Goal: Check status: Check status

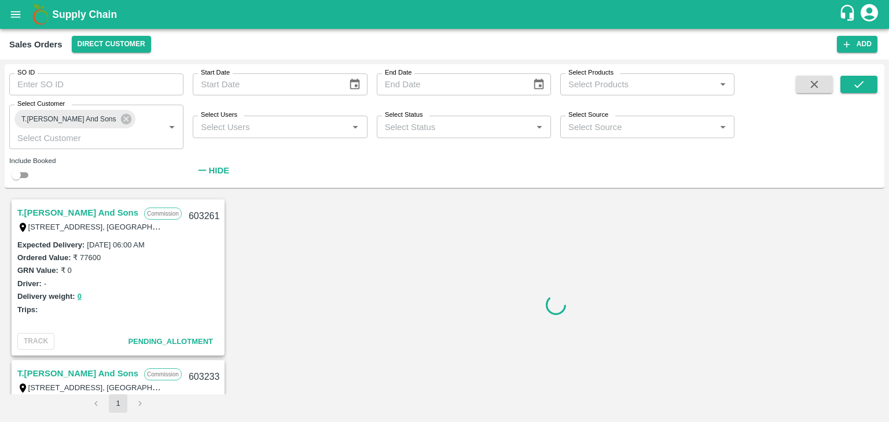
scroll to position [482, 0]
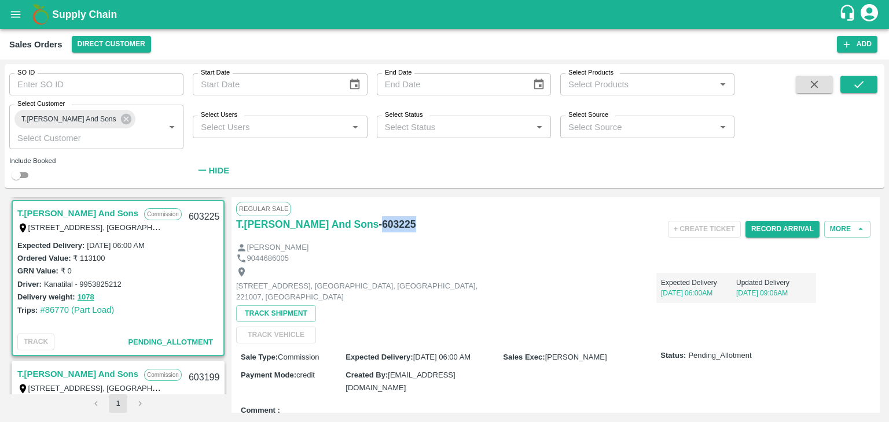
drag, startPoint x: 409, startPoint y: 222, endPoint x: 373, endPoint y: 223, distance: 35.9
click at [373, 223] on div "T.[PERSON_NAME] And Sons - 603225" at bounding box center [342, 224] width 213 height 16
copy h6 "603225"
click at [190, 259] on div "Ordered Value: ₹ 113100" at bounding box center [117, 258] width 201 height 13
drag, startPoint x: 171, startPoint y: 244, endPoint x: 86, endPoint y: 243, distance: 85.1
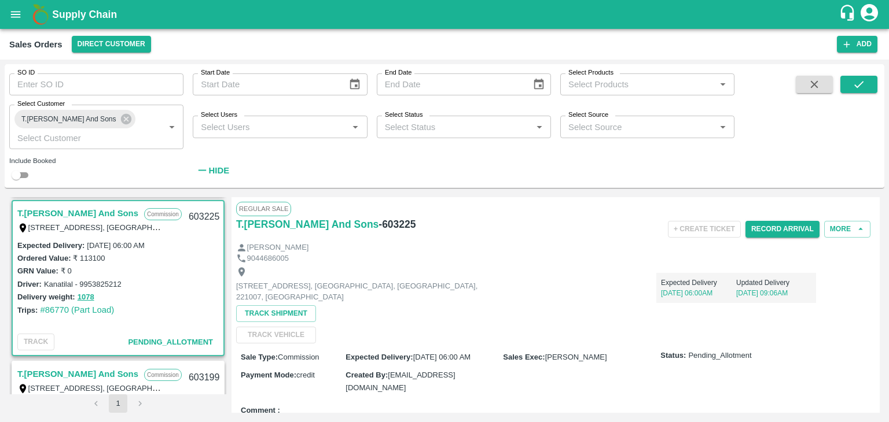
click at [86, 243] on div "Expected Delivery : [DATE] 06:00 AM" at bounding box center [117, 245] width 201 height 13
copy label "[DATE] 06:00 AM"
drag, startPoint x: 104, startPoint y: 259, endPoint x: 73, endPoint y: 256, distance: 30.8
click at [73, 256] on div "Ordered Value: ₹ 113100" at bounding box center [117, 258] width 201 height 13
copy label "₹ 113100"
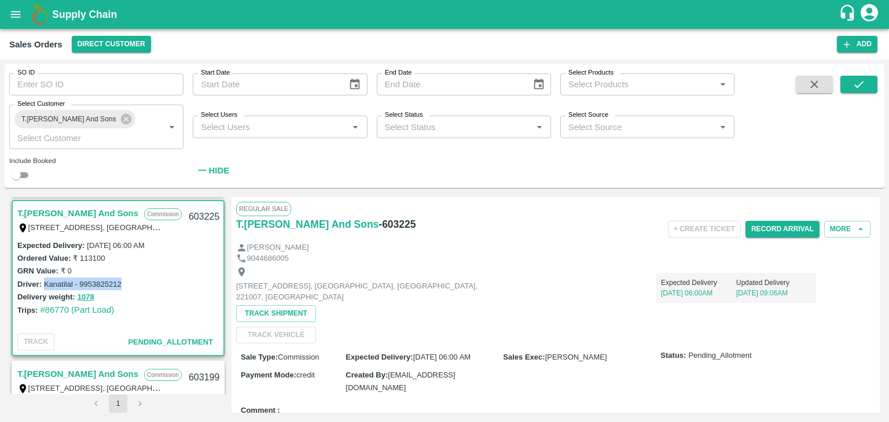
drag, startPoint x: 122, startPoint y: 281, endPoint x: 43, endPoint y: 280, distance: 78.7
click at [43, 280] on div "Driver: Kanatilal - 9953825212" at bounding box center [117, 284] width 201 height 13
copy label "Kanatilal - 9953825212"
drag, startPoint x: 94, startPoint y: 296, endPoint x: 81, endPoint y: 296, distance: 13.3
click at [81, 296] on div "Delivery weight: 1078" at bounding box center [117, 296] width 201 height 13
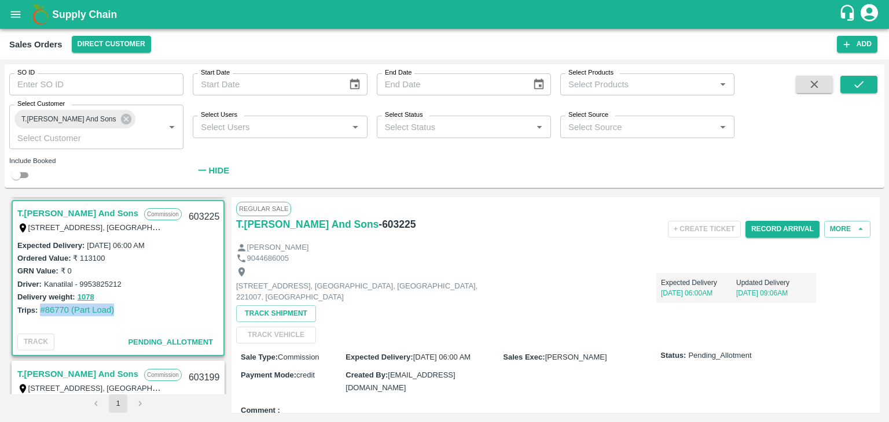
drag, startPoint x: 123, startPoint y: 313, endPoint x: 38, endPoint y: 310, distance: 85.1
click at [38, 310] on div "Trips: #86770 (Part Load)" at bounding box center [117, 310] width 201 height 13
copy link "#86770 (Part Load)"
click at [89, 293] on button "1078" at bounding box center [86, 297] width 17 height 13
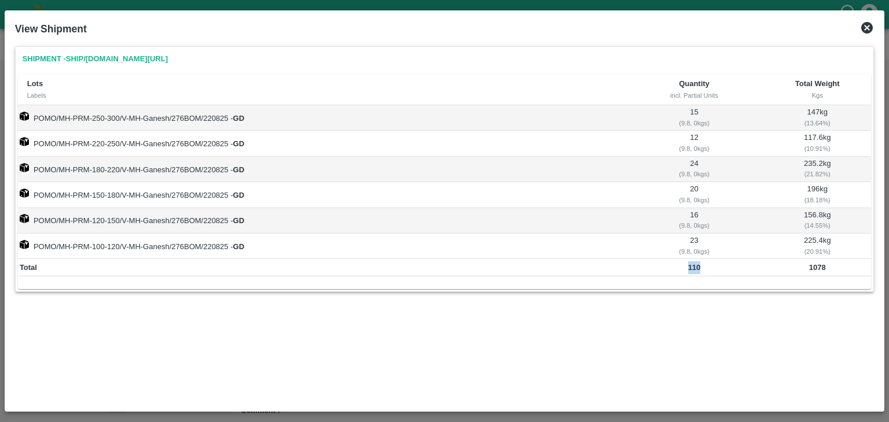
drag, startPoint x: 705, startPoint y: 264, endPoint x: 683, endPoint y: 267, distance: 21.6
click at [683, 267] on td "110" at bounding box center [694, 267] width 138 height 17
copy b "110"
click at [864, 29] on icon at bounding box center [867, 28] width 12 height 12
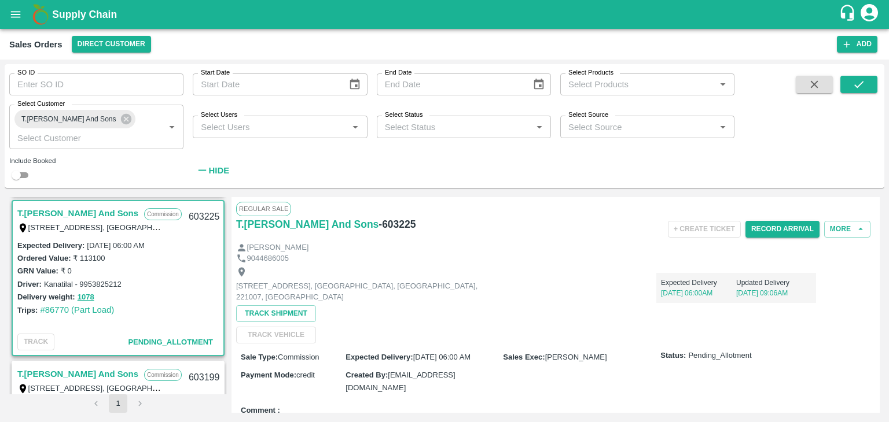
click at [830, 283] on div "Shop [STREET_ADDRESS], [GEOGRAPHIC_DATA], [GEOGRAPHIC_DATA], [GEOGRAPHIC_DATA],…" at bounding box center [555, 304] width 639 height 80
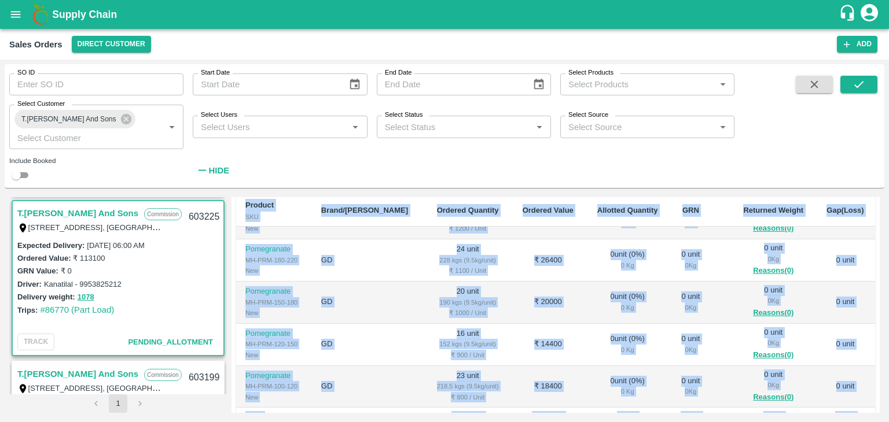
scroll to position [375, 0]
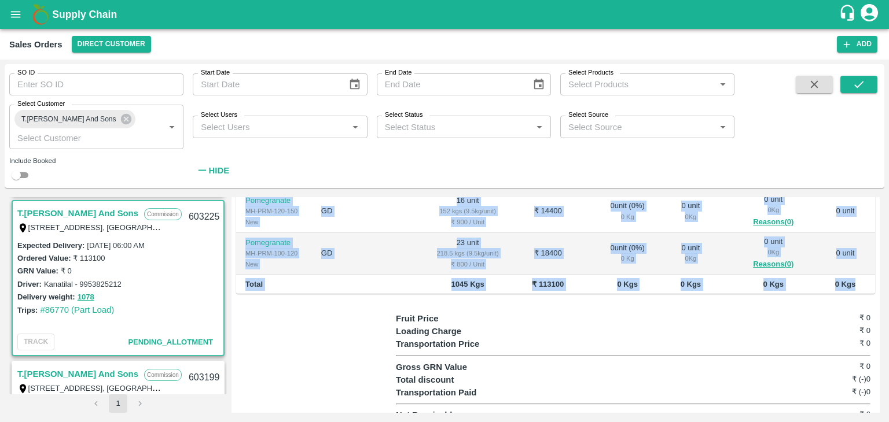
drag, startPoint x: 241, startPoint y: 280, endPoint x: 850, endPoint y: 273, distance: 608.8
click at [850, 273] on table "Product SKU Brand/Marka Ordered Quantity Ordered Value Allotted Quantity GRN Re…" at bounding box center [555, 122] width 639 height 347
copy table "Loremip DOL Sitam/Conse Adipisc Elitsedd Eiusmod Tempo Incididu Utlabore ETD Ma…"
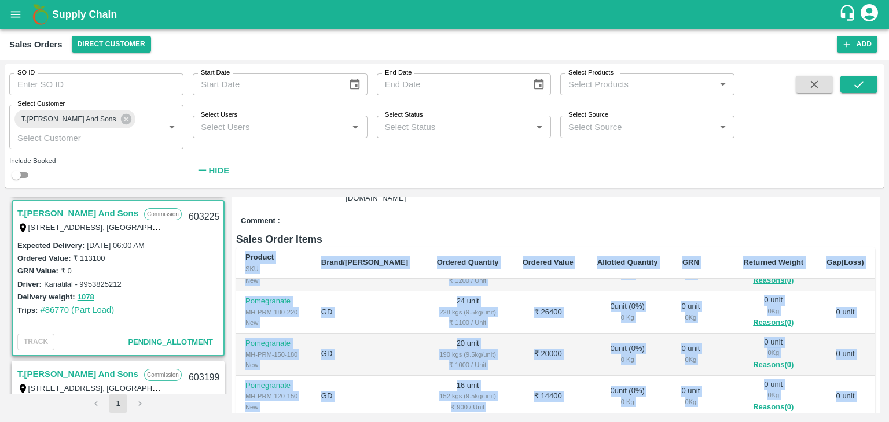
scroll to position [186, 0]
